Goal: Task Accomplishment & Management: Manage account settings

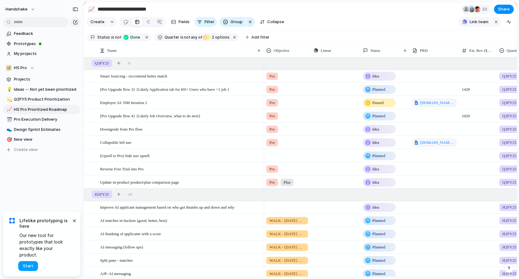
click at [29, 268] on span "Start" at bounding box center [28, 266] width 11 height 6
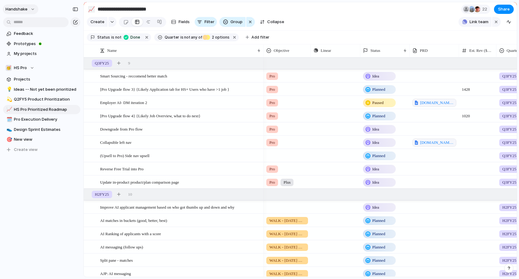
click at [28, 6] on button "Handshake" at bounding box center [21, 9] width 36 height 10
click at [44, 20] on li "Settings" at bounding box center [29, 23] width 51 height 10
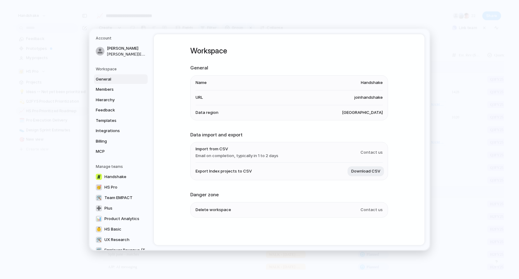
scroll to position [0, 0]
click at [119, 137] on link "Billing" at bounding box center [121, 141] width 54 height 10
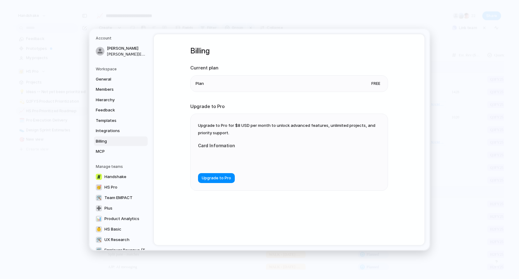
click at [219, 82] on li "Plan Free" at bounding box center [289, 83] width 187 height 16
click at [116, 154] on span "MCP" at bounding box center [116, 152] width 40 height 6
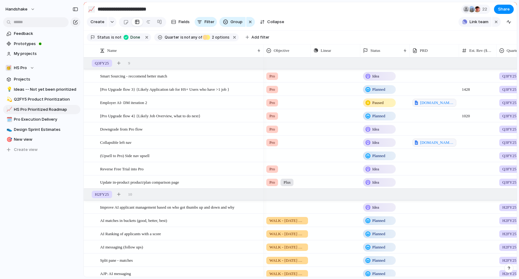
click at [440, 19] on section "Create Fields Filter Group Zoom Collapse Link team" at bounding box center [300, 23] width 433 height 15
